Goal: Navigation & Orientation: Find specific page/section

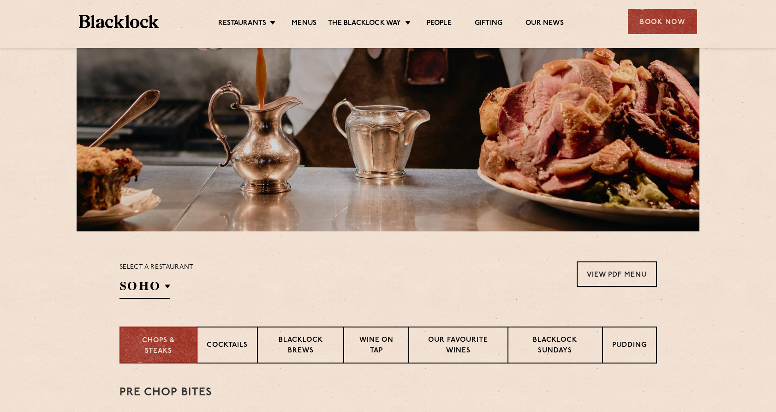
scroll to position [102, 0]
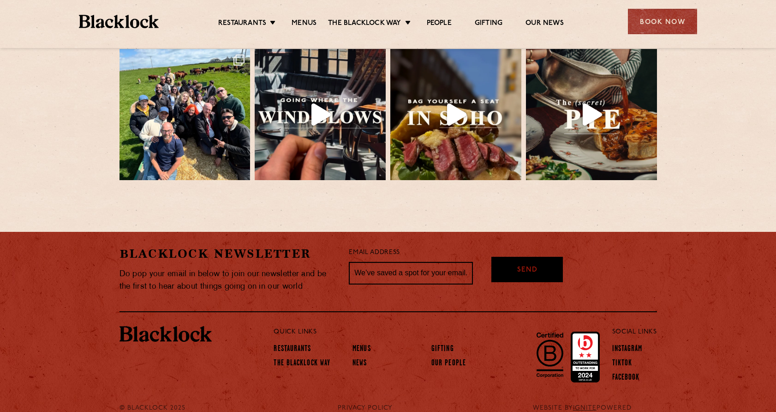
scroll to position [2061, 0]
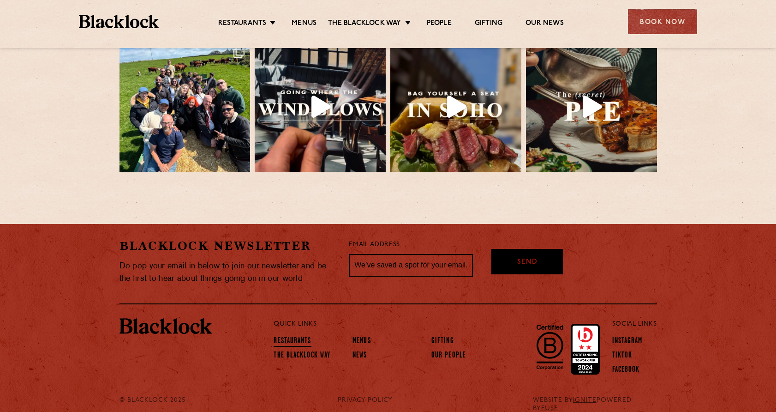
click at [296, 336] on link "Restaurants" at bounding box center [292, 341] width 37 height 10
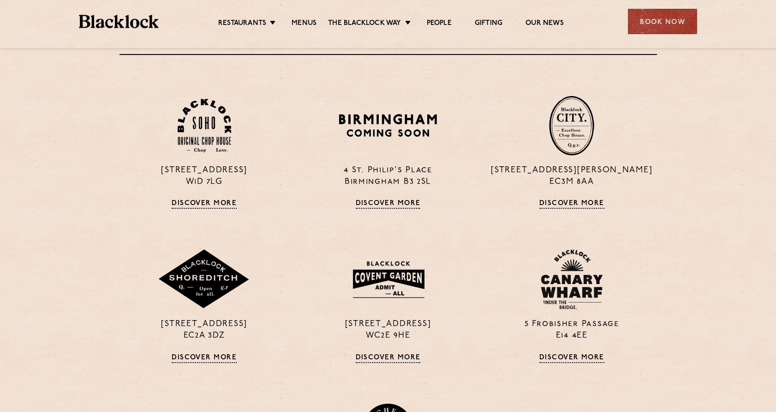
scroll to position [384, 0]
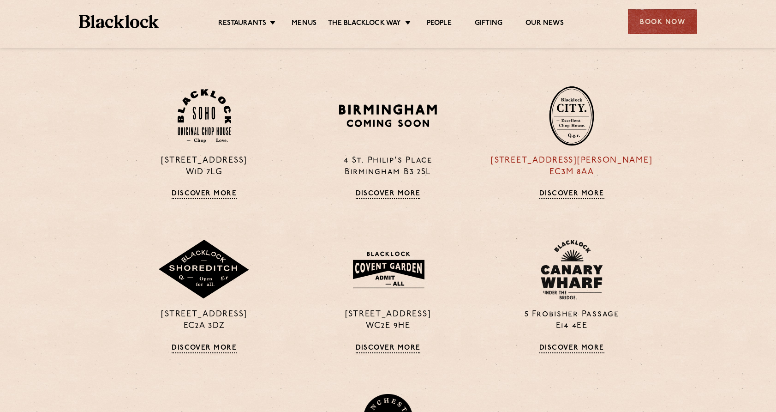
click at [570, 193] on link "Discover More" at bounding box center [572, 194] width 65 height 9
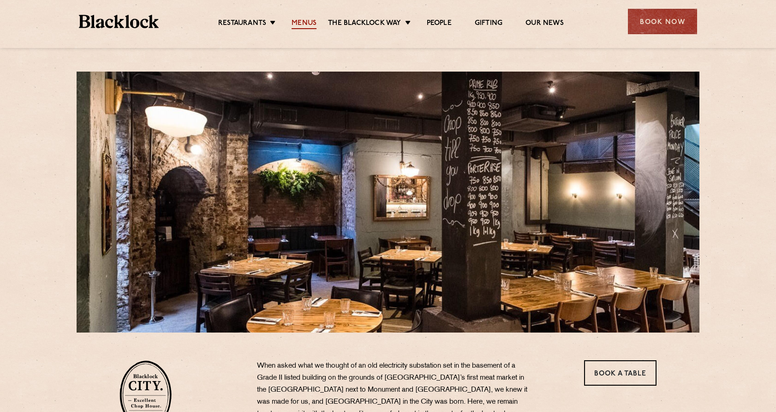
click at [307, 22] on link "Menus" at bounding box center [304, 24] width 25 height 10
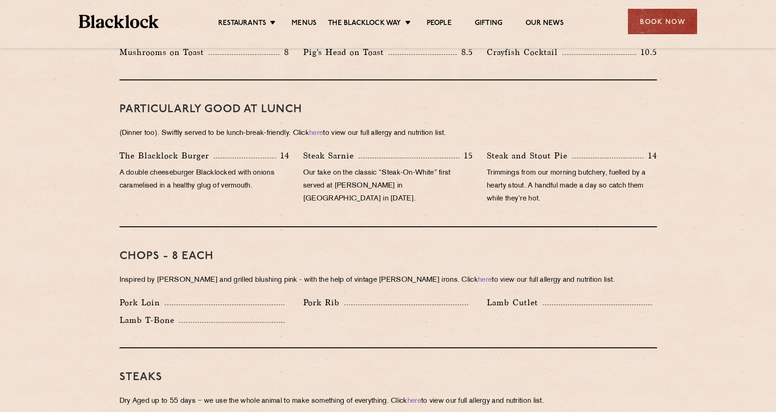
scroll to position [570, 0]
